Goal: Check status: Check status

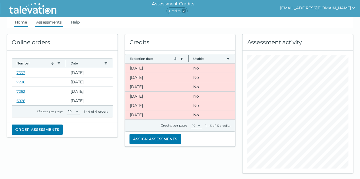
click at [45, 22] on link "Assessments" at bounding box center [49, 22] width 28 height 10
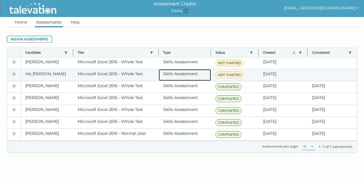
click at [172, 76] on clr-dg-cell "Skills Assessment" at bounding box center [185, 75] width 52 height 12
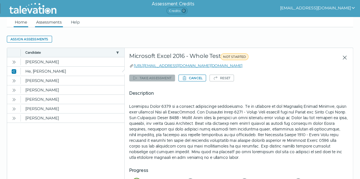
click at [22, 25] on link "Home" at bounding box center [21, 22] width 15 height 10
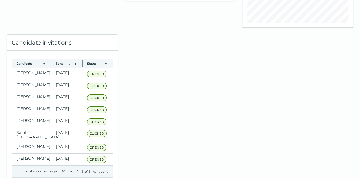
scroll to position [171, 0]
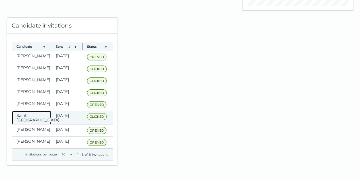
click at [43, 113] on clr-dg-cell "Saint, [GEOGRAPHIC_DATA]" at bounding box center [31, 118] width 39 height 14
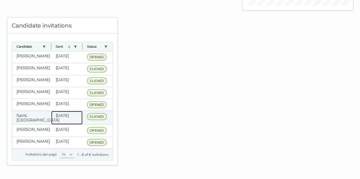
click at [53, 117] on clr-dg-cell "[DATE]" at bounding box center [67, 118] width 32 height 14
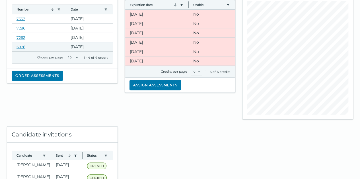
scroll to position [0, 0]
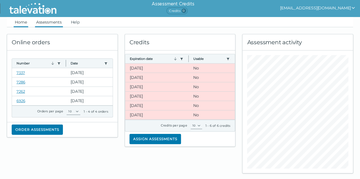
click at [58, 21] on link "Assessments" at bounding box center [49, 22] width 28 height 10
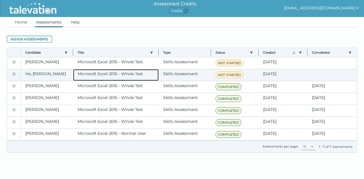
click at [73, 70] on clr-dg-cell "Microsoft Excel 2016 - Whole Test" at bounding box center [115, 75] width 85 height 12
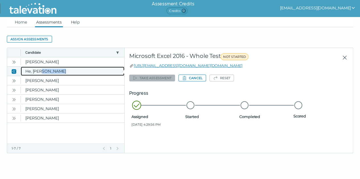
click at [73, 70] on clr-dg-cell "He, [PERSON_NAME]" at bounding box center [73, 71] width 104 height 9
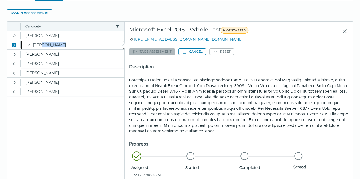
scroll to position [65, 0]
